Goal: Task Accomplishment & Management: Use online tool/utility

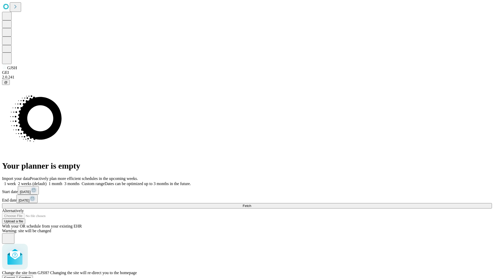
click at [31, 276] on span "Confirm" at bounding box center [25, 278] width 12 height 4
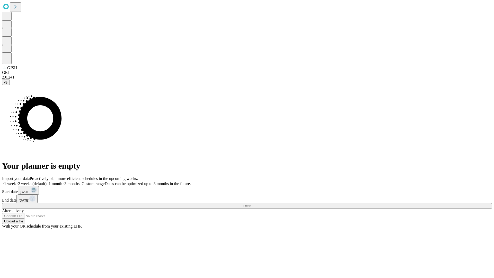
click at [62, 181] on label "1 month" at bounding box center [55, 183] width 16 height 4
click at [251, 204] on span "Fetch" at bounding box center [247, 206] width 8 height 4
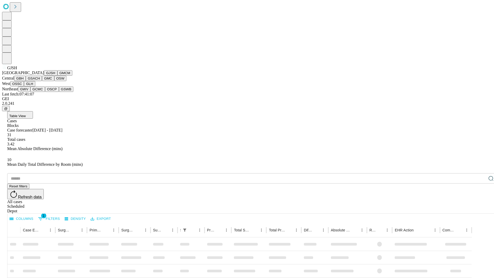
click at [57, 76] on button "GMCM" at bounding box center [64, 72] width 15 height 5
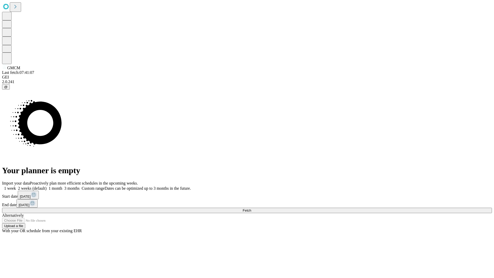
click at [251, 208] on span "Fetch" at bounding box center [247, 210] width 8 height 4
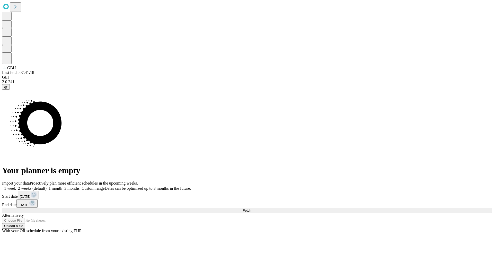
click at [62, 186] on label "1 month" at bounding box center [55, 188] width 16 height 4
click at [251, 208] on span "Fetch" at bounding box center [247, 210] width 8 height 4
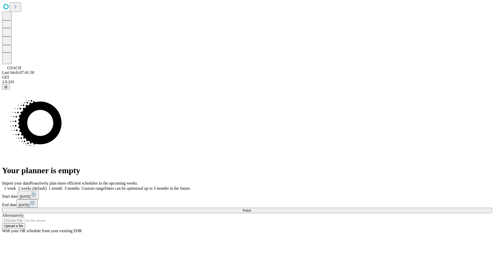
click at [62, 186] on label "1 month" at bounding box center [55, 188] width 16 height 4
click at [251, 208] on span "Fetch" at bounding box center [247, 210] width 8 height 4
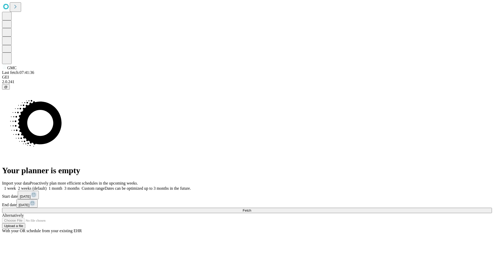
click at [62, 186] on label "1 month" at bounding box center [55, 188] width 16 height 4
click at [251, 208] on span "Fetch" at bounding box center [247, 210] width 8 height 4
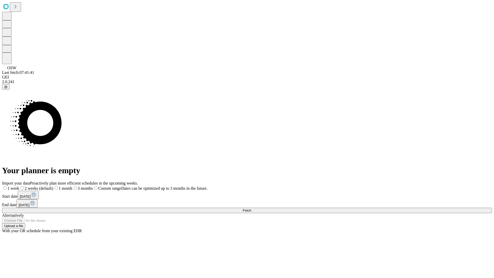
click at [72, 186] on label "1 month" at bounding box center [62, 188] width 19 height 4
click at [251, 208] on span "Fetch" at bounding box center [247, 210] width 8 height 4
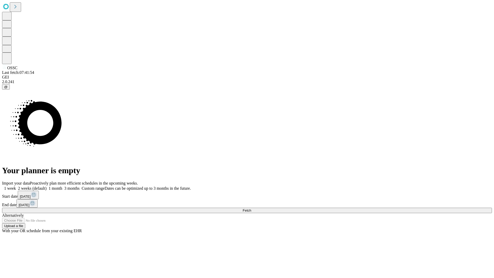
click at [62, 186] on label "1 month" at bounding box center [55, 188] width 16 height 4
click at [251, 208] on span "Fetch" at bounding box center [247, 210] width 8 height 4
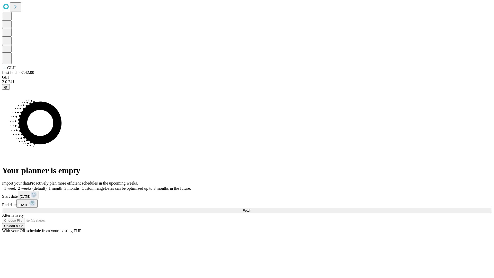
click at [62, 186] on label "1 month" at bounding box center [55, 188] width 16 height 4
click at [251, 208] on span "Fetch" at bounding box center [247, 210] width 8 height 4
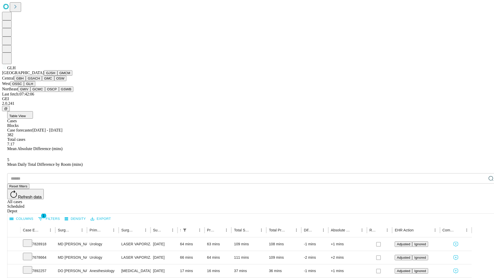
click at [30, 92] on button "GWV" at bounding box center [24, 88] width 12 height 5
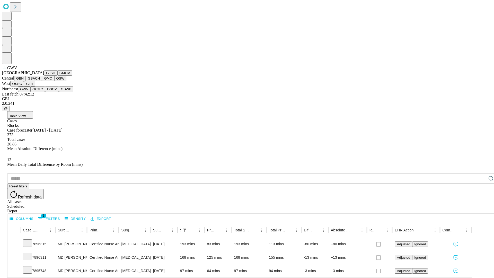
click at [40, 92] on button "GCMC" at bounding box center [37, 88] width 15 height 5
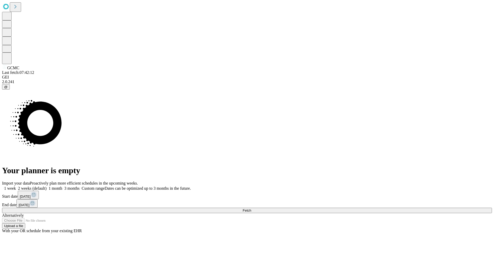
click at [62, 186] on label "1 month" at bounding box center [55, 188] width 16 height 4
click at [251, 208] on span "Fetch" at bounding box center [247, 210] width 8 height 4
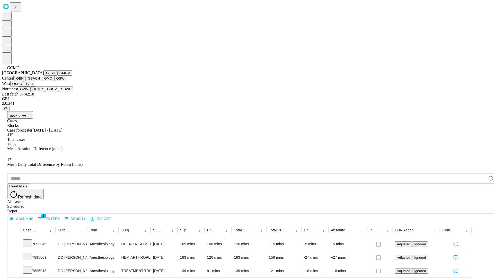
click at [45, 92] on button "OSCP" at bounding box center [52, 88] width 14 height 5
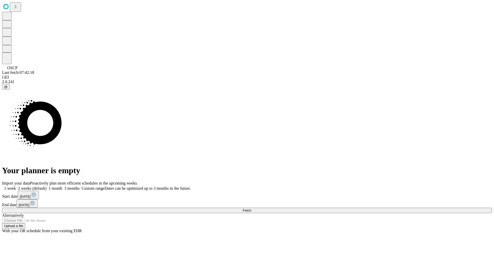
click at [62, 186] on label "1 month" at bounding box center [55, 188] width 16 height 4
click at [251, 208] on span "Fetch" at bounding box center [247, 210] width 8 height 4
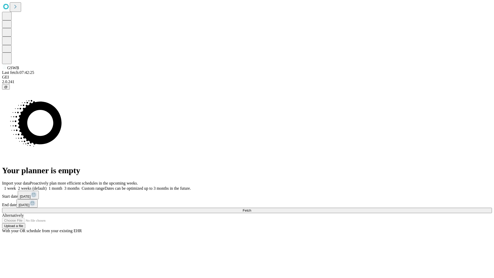
click at [62, 186] on label "1 month" at bounding box center [55, 188] width 16 height 4
click at [251, 208] on span "Fetch" at bounding box center [247, 210] width 8 height 4
